Goal: Find specific page/section: Find specific page/section

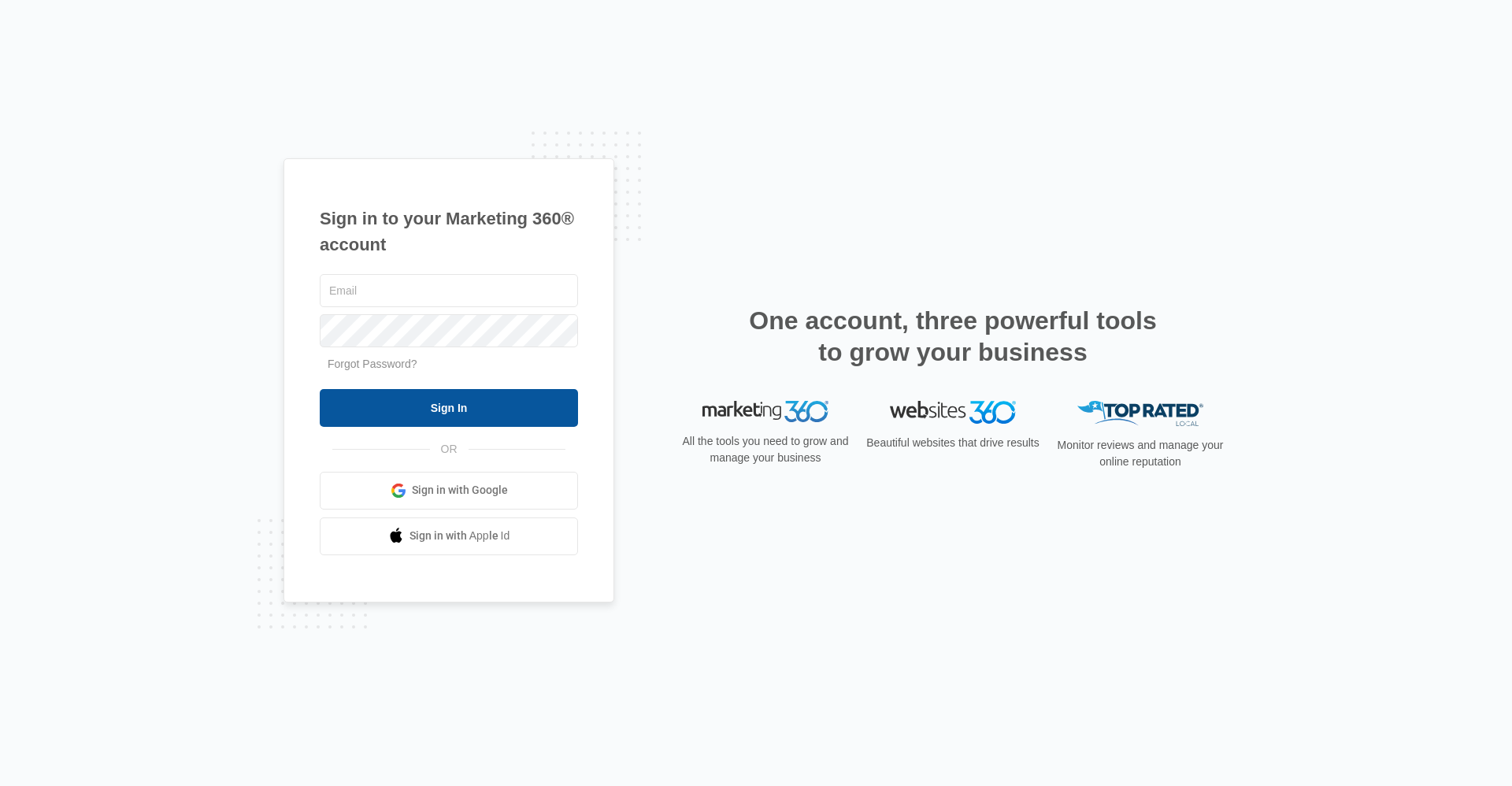
type input "[EMAIL_ADDRESS][DOMAIN_NAME]"
click at [485, 407] on input "Sign In" at bounding box center [448, 407] width 258 height 38
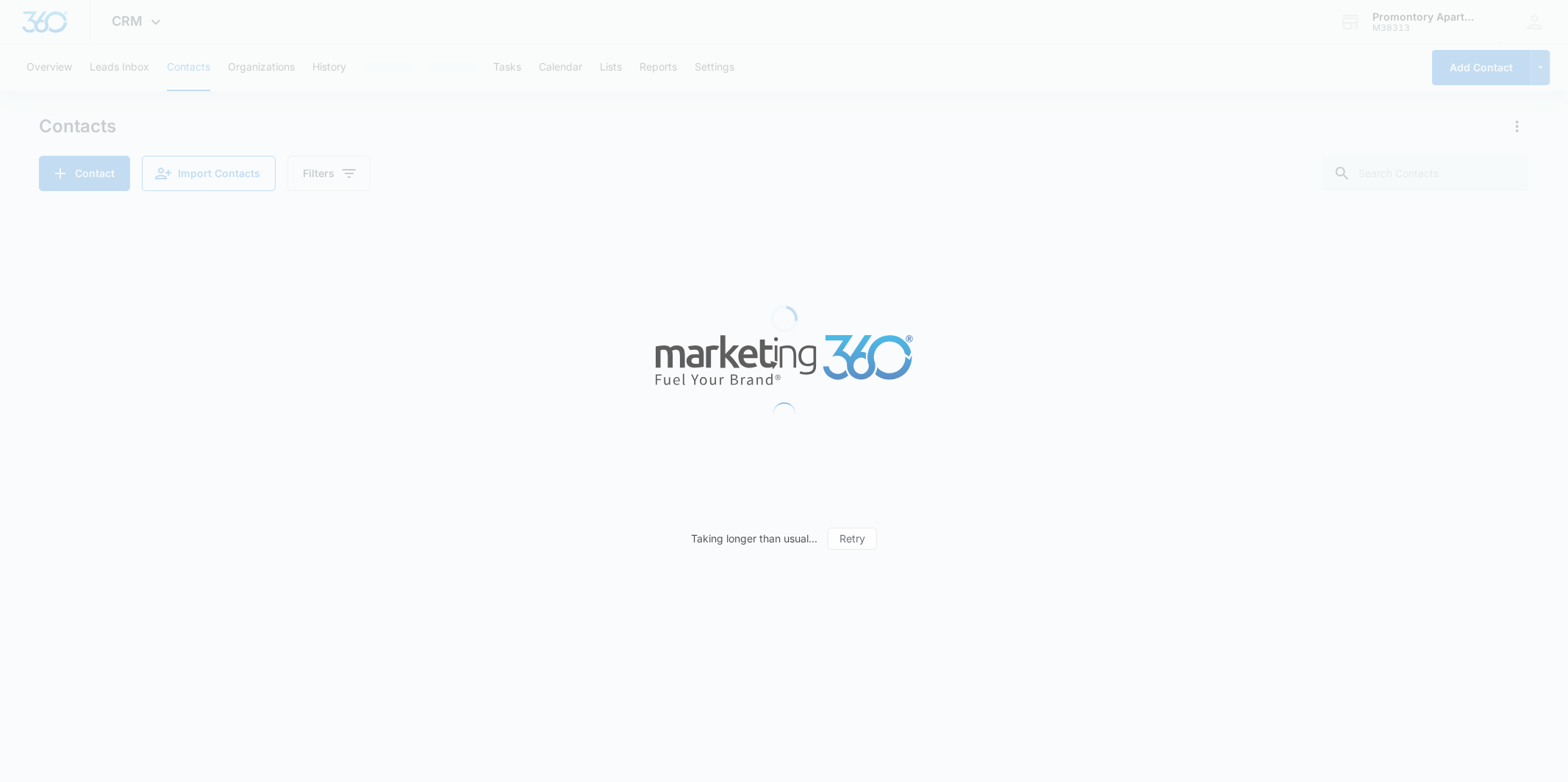
drag, startPoint x: 455, startPoint y: 261, endPoint x: 458, endPoint y: 233, distance: 28.2
click at [458, 233] on div "Loading" at bounding box center [784, 319] width 1490 height 221
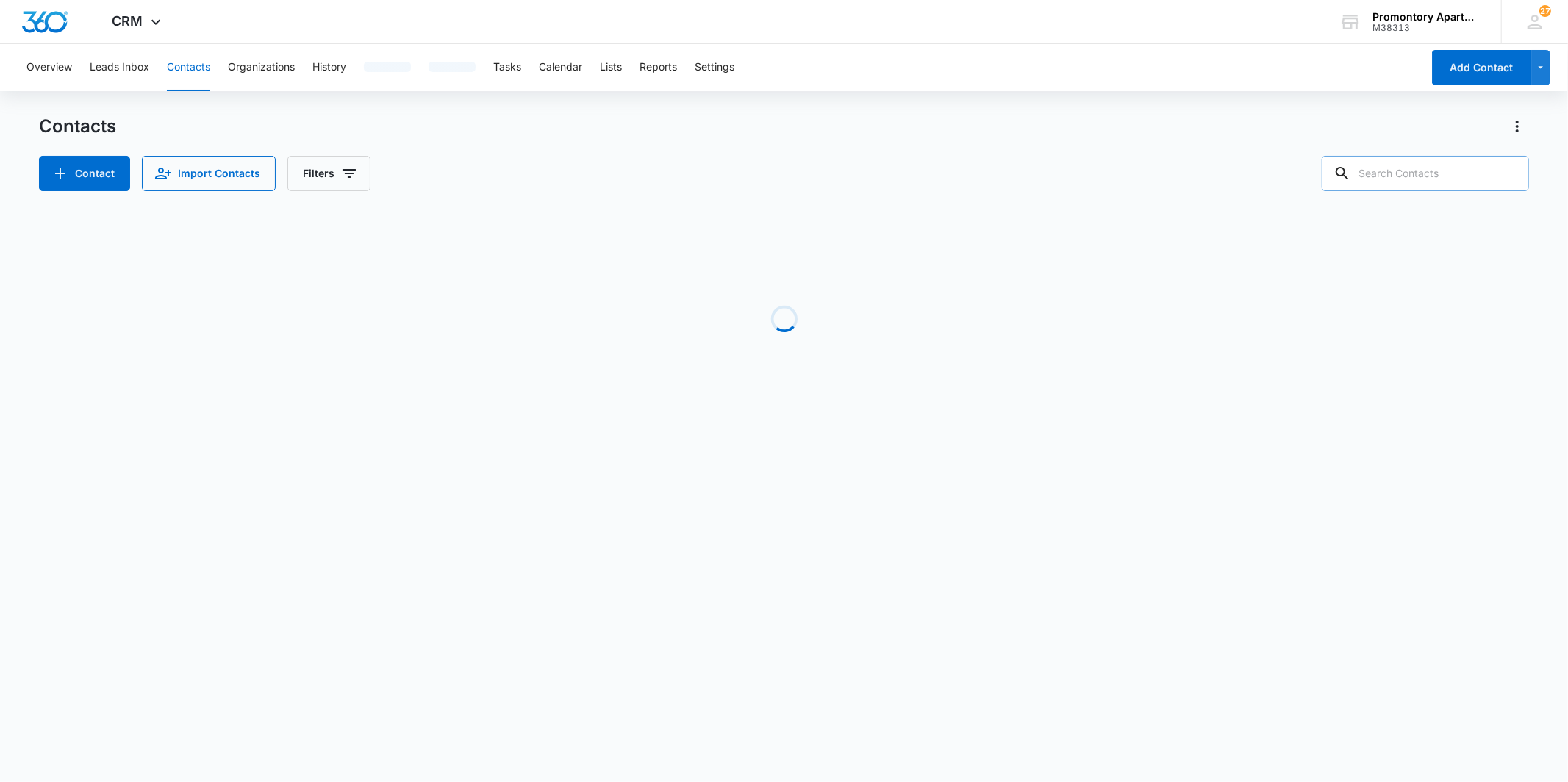
click at [1393, 170] on input "text" at bounding box center [1425, 173] width 208 height 35
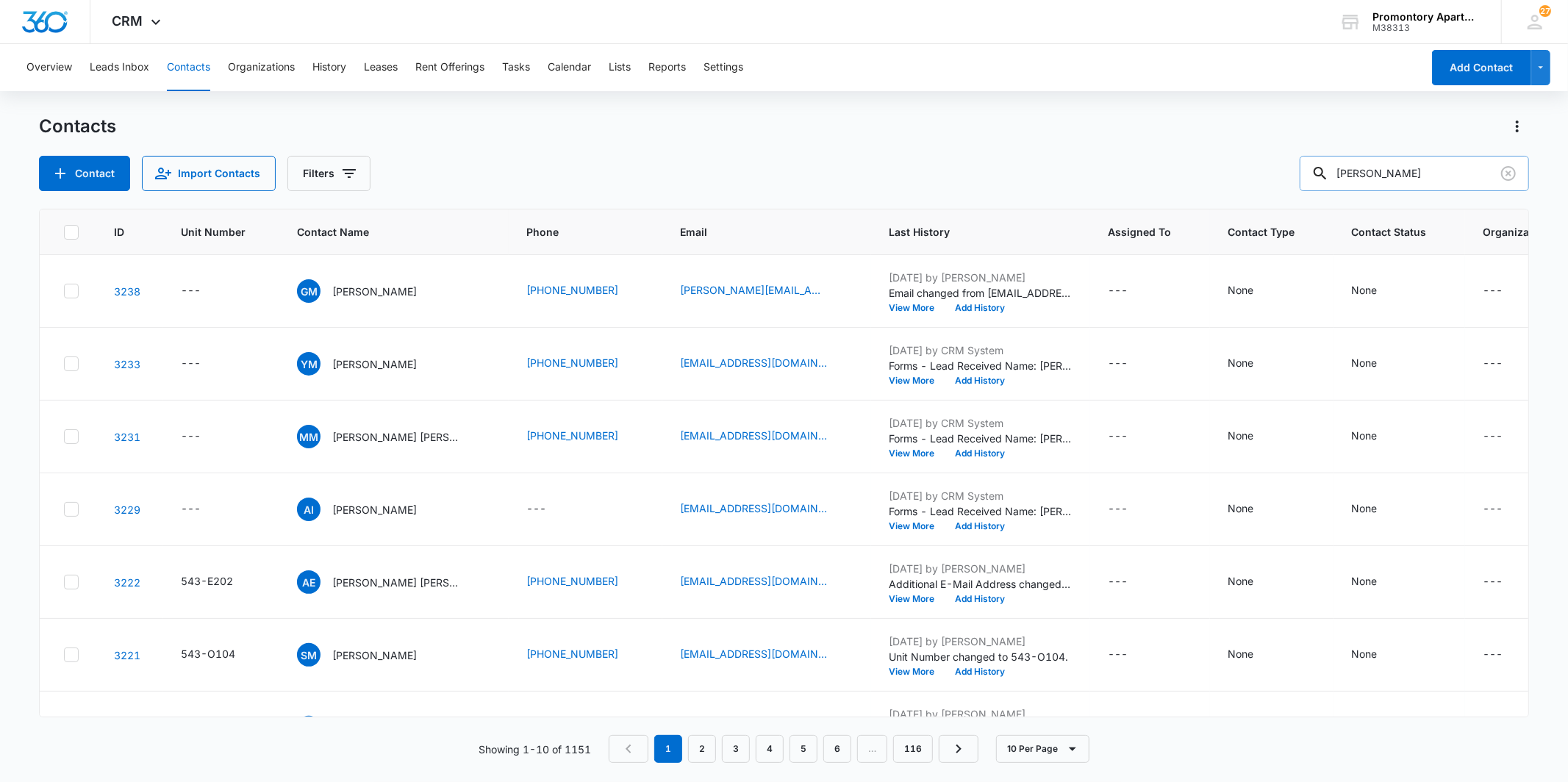
type input "[PERSON_NAME]"
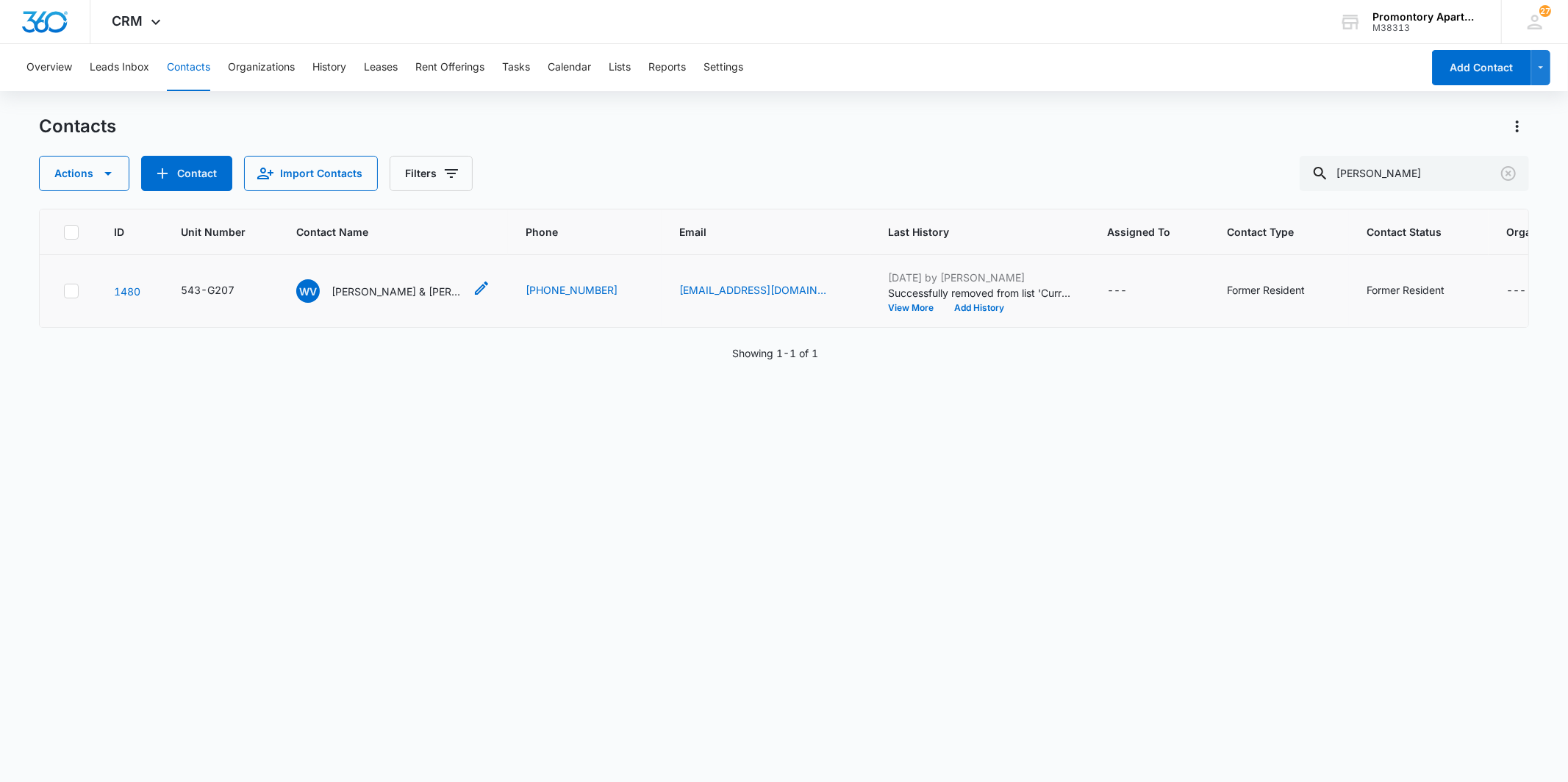
click at [385, 294] on p "William Van Pelt & Turner Van Pelt & Tameka Gallardo" at bounding box center [397, 291] width 132 height 15
